Goal: Communication & Community: Answer question/provide support

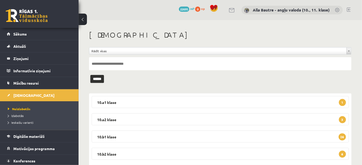
click at [349, 9] on link at bounding box center [348, 10] width 4 height 4
click at [15, 116] on span "Izlabotās" at bounding box center [16, 116] width 16 height 4
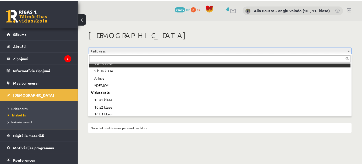
scroll to position [71, 0]
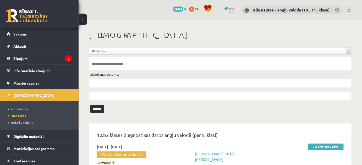
click at [110, 65] on input "text" at bounding box center [220, 63] width 262 height 13
type input "**********"
click at [95, 110] on input "******" at bounding box center [97, 109] width 14 height 8
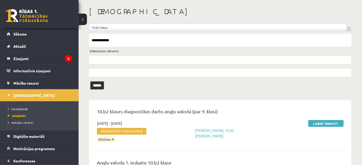
scroll to position [70, 0]
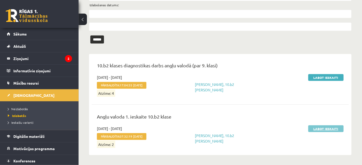
click at [332, 129] on link "Labot ieskaiti" at bounding box center [325, 129] width 35 height 7
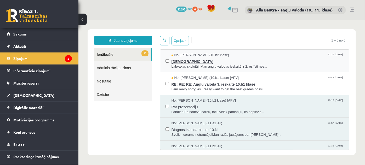
click at [238, 67] on span "Labvakar, skolotāj! Man angļu valodas ieskaitē ir 2, es īsti nes..." at bounding box center [257, 66] width 173 height 5
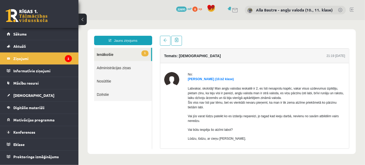
scroll to position [23, 0]
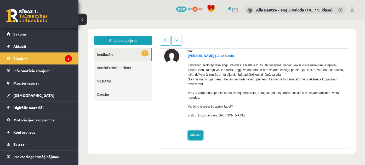
click at [190, 136] on link "Atbildēt" at bounding box center [195, 135] width 15 height 9
type input "**********"
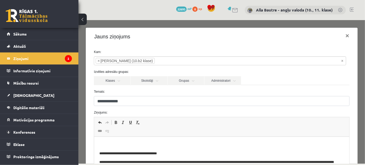
click at [118, 143] on p "Editor, wiswyg-editor-47024976667240-1757960811-278" at bounding box center [221, 144] width 245 height 5
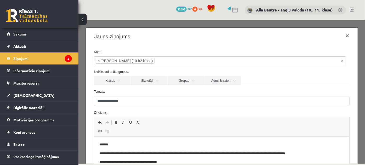
click at [112, 145] on p "*******" at bounding box center [218, 144] width 238 height 5
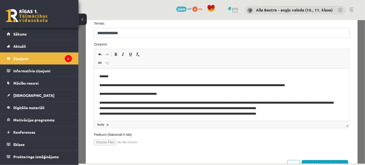
scroll to position [71, 0]
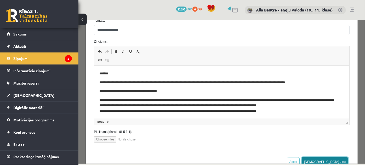
click at [335, 161] on button "Sūtīt ziņu" at bounding box center [325, 161] width 47 height 9
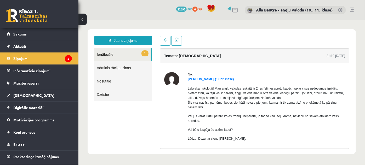
scroll to position [0, 0]
click at [102, 54] on link "1 Ienākošie" at bounding box center [122, 54] width 57 height 13
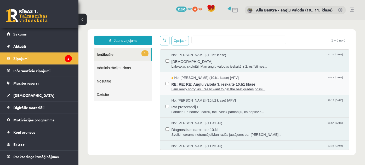
click at [217, 87] on span "I am really sorry, as I really want to get the best grades possi..." at bounding box center [257, 89] width 173 height 5
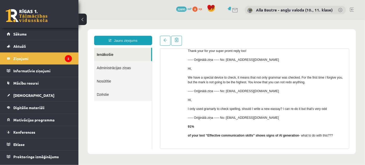
scroll to position [71, 0]
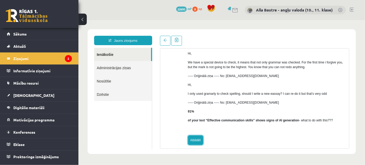
click at [192, 140] on link "Atbildēt" at bounding box center [195, 140] width 15 height 9
type input "**********"
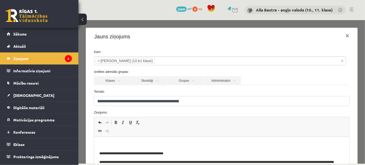
click at [119, 144] on p "Editor, wiswyg-editor-47024880933980-1757960917-771" at bounding box center [221, 144] width 245 height 5
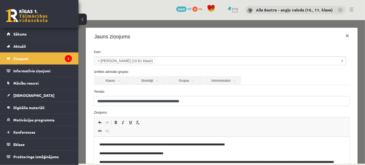
click at [225, 146] on p "**********" at bounding box center [218, 144] width 238 height 5
click at [241, 146] on p "**********" at bounding box center [218, 144] width 238 height 5
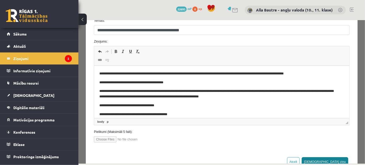
click at [333, 161] on button "[DEMOGRAPHIC_DATA] ziņu" at bounding box center [325, 161] width 47 height 9
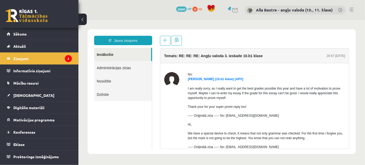
scroll to position [0, 0]
click at [110, 52] on link "Ienākošie" at bounding box center [122, 54] width 57 height 13
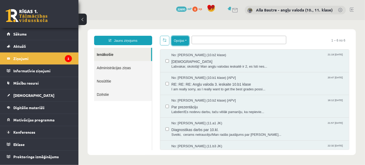
click at [186, 40] on button "Opcijas" at bounding box center [180, 40] width 18 height 9
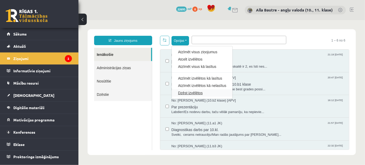
click at [197, 91] on link "Dzēst izvēlētos" at bounding box center [202, 92] width 48 height 5
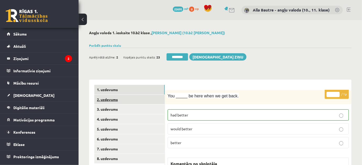
click at [100, 100] on link "2. uzdevums" at bounding box center [129, 100] width 70 height 10
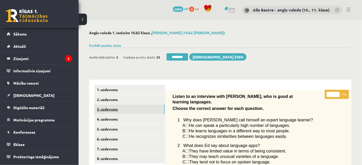
click at [104, 108] on link "3. uzdevums" at bounding box center [129, 110] width 70 height 10
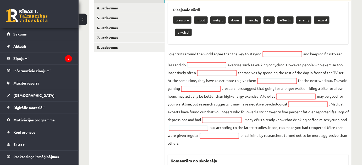
scroll to position [47, 0]
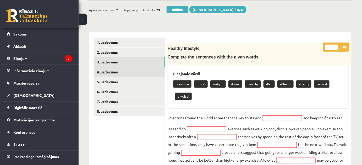
click at [111, 71] on link "4. uzdevums" at bounding box center [129, 72] width 70 height 10
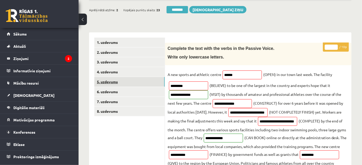
click at [104, 81] on link "5. uzdevums" at bounding box center [129, 82] width 70 height 10
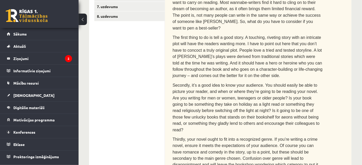
scroll to position [71, 0]
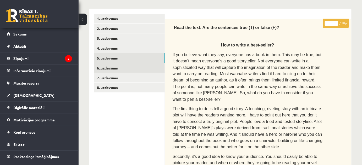
click at [112, 68] on link "6. uzdevums" at bounding box center [129, 68] width 70 height 10
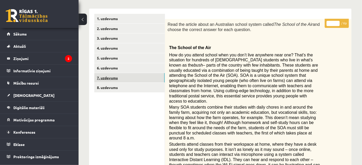
click at [110, 77] on link "7. uzdevums" at bounding box center [129, 78] width 70 height 10
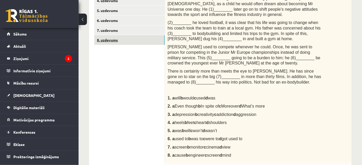
click at [113, 40] on link "8. uzdevums" at bounding box center [129, 40] width 70 height 10
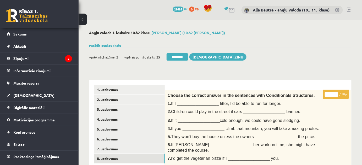
click at [348, 9] on link at bounding box center [348, 10] width 4 height 4
